Goal: Check status: Verify the current state of an ongoing process or item

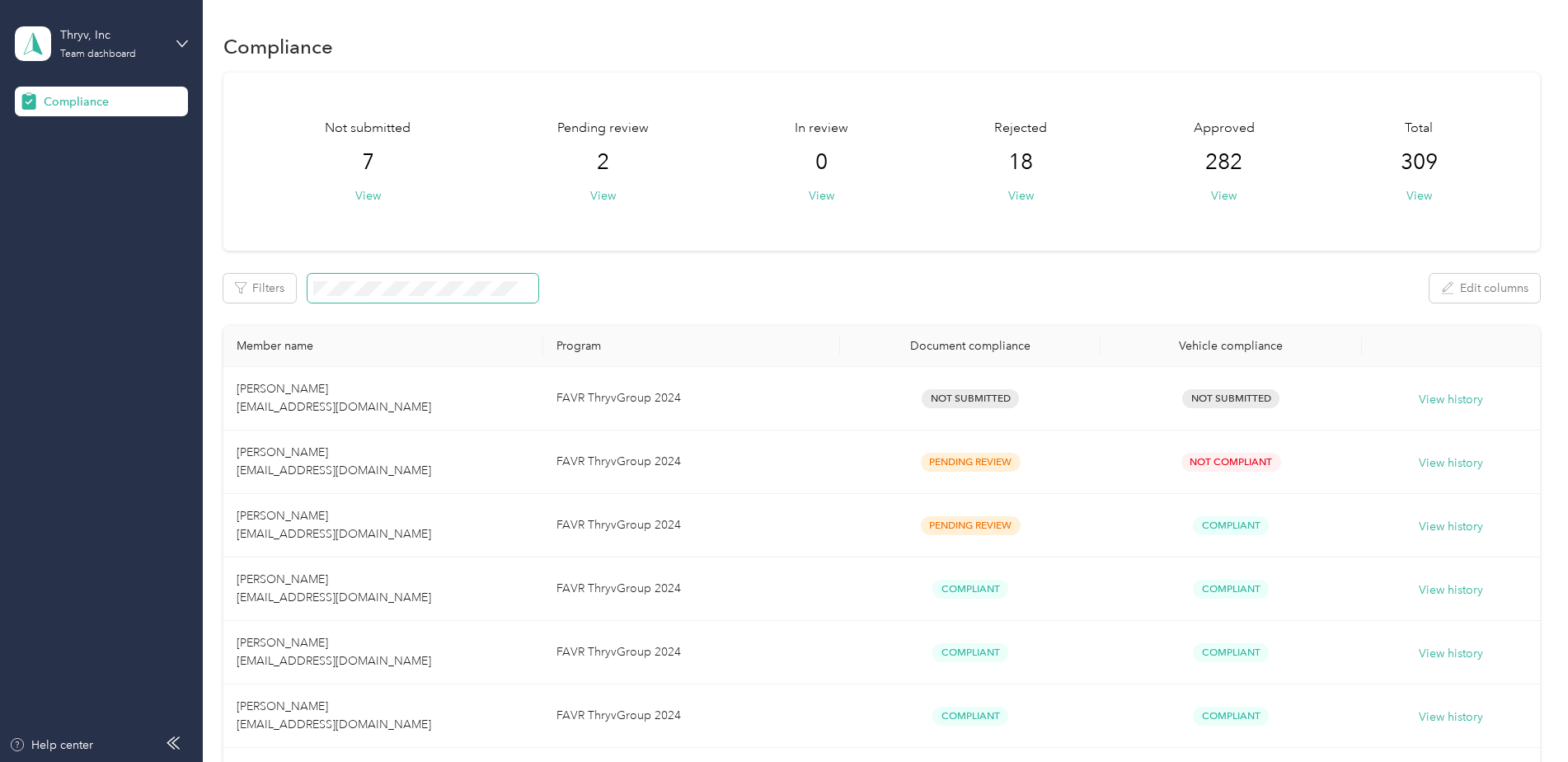
click at [387, 277] on span at bounding box center [423, 288] width 231 height 29
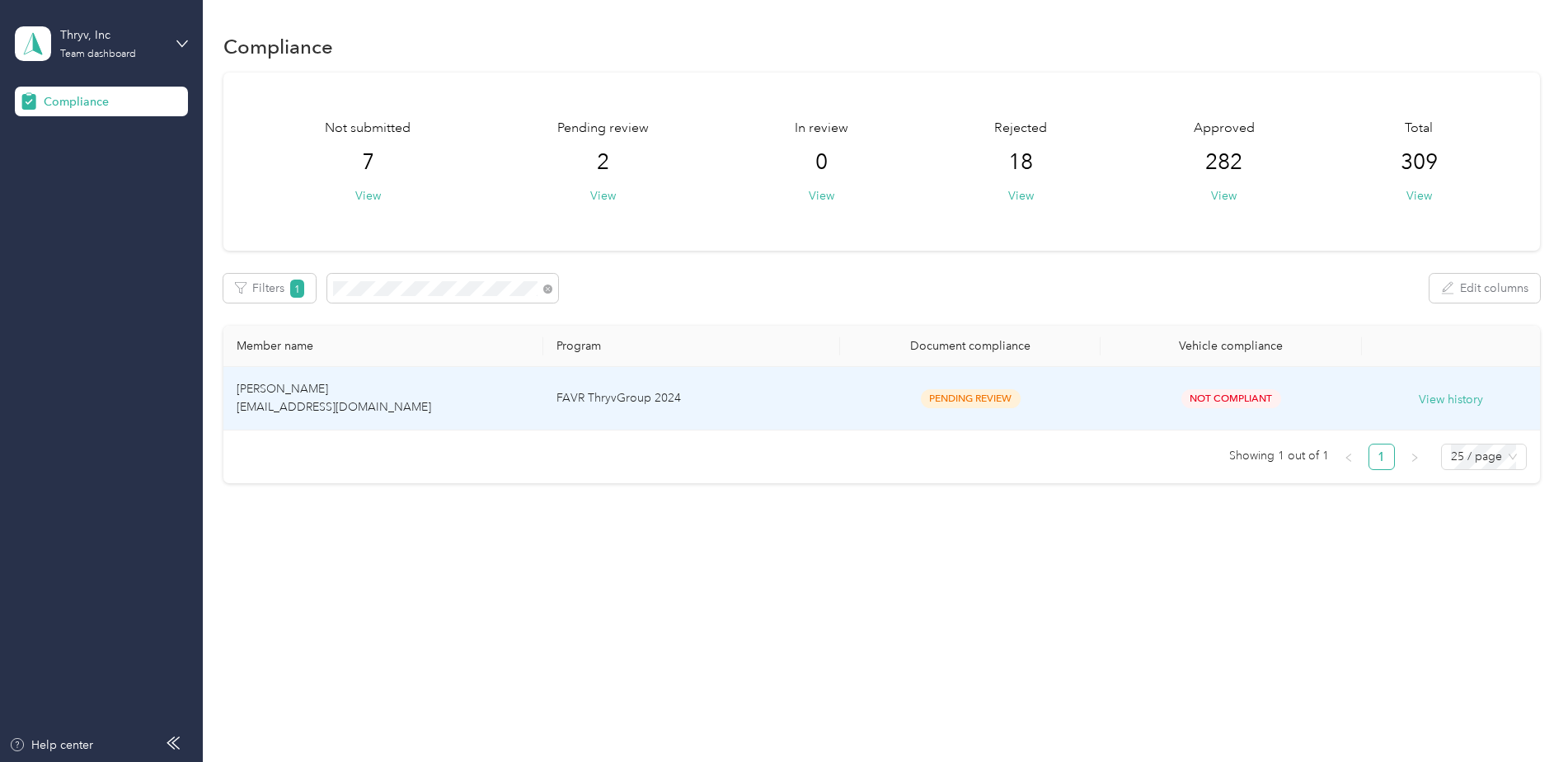
click at [464, 420] on td "[PERSON_NAME] [EMAIL_ADDRESS][DOMAIN_NAME]" at bounding box center [383, 398] width 320 height 63
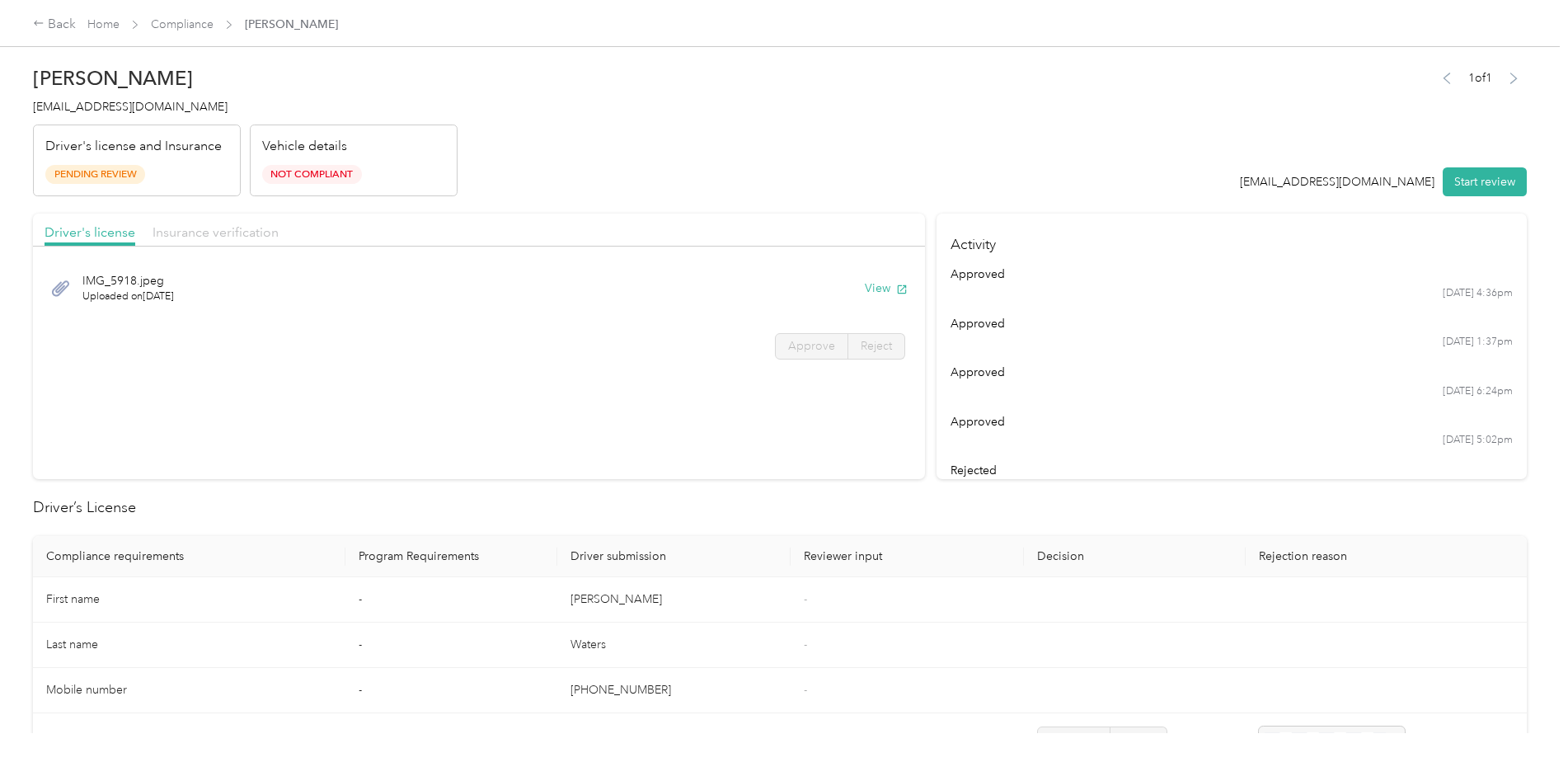
click at [182, 239] on span "Insurance verification" at bounding box center [215, 232] width 126 height 16
click at [66, 224] on span "Driver's license" at bounding box center [90, 232] width 90 height 16
click at [198, 234] on span "Insurance verification" at bounding box center [215, 232] width 126 height 16
click at [878, 282] on button "View" at bounding box center [886, 288] width 43 height 17
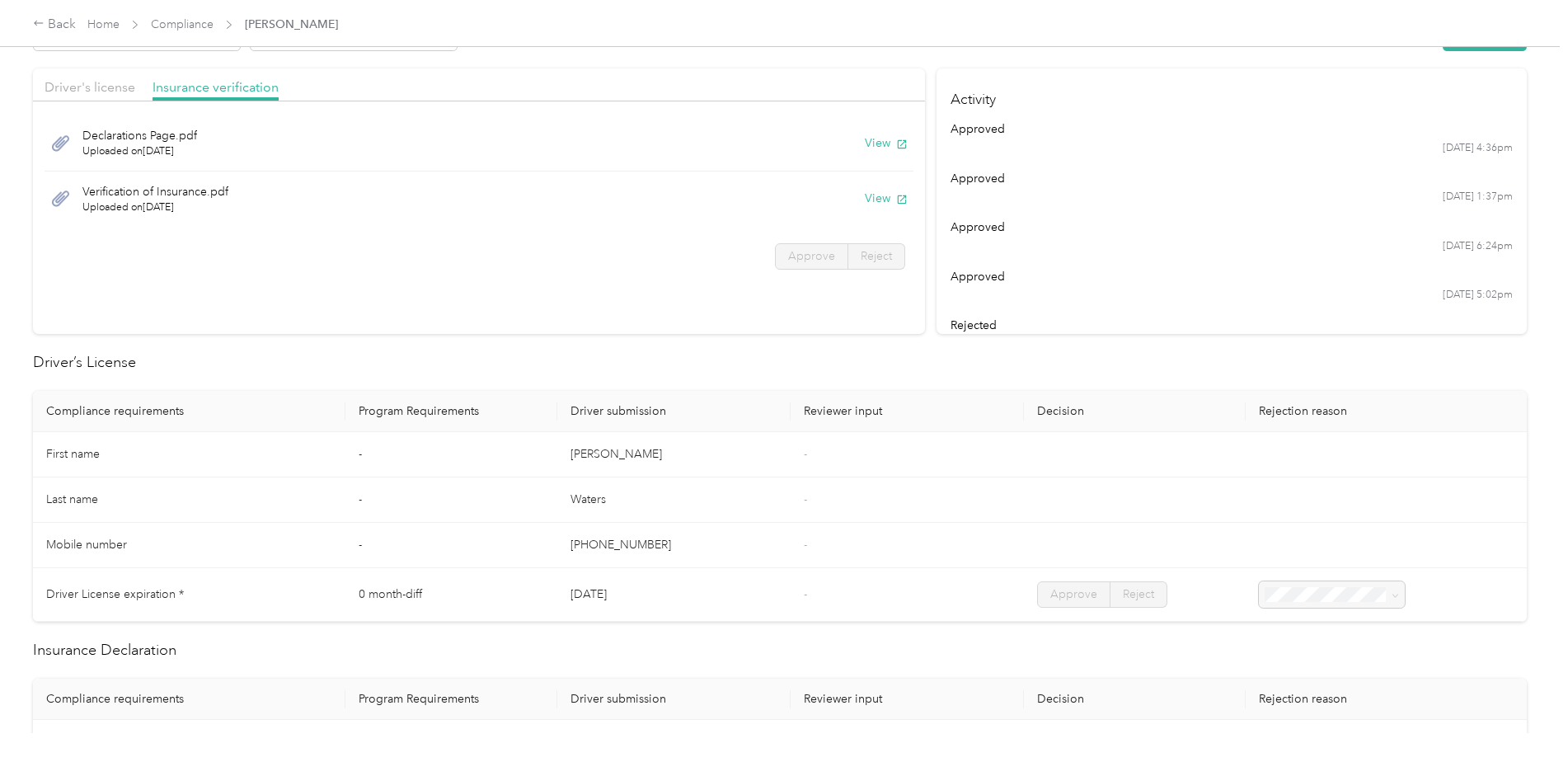
scroll to position [330, 0]
